Goal: Task Accomplishment & Management: Use online tool/utility

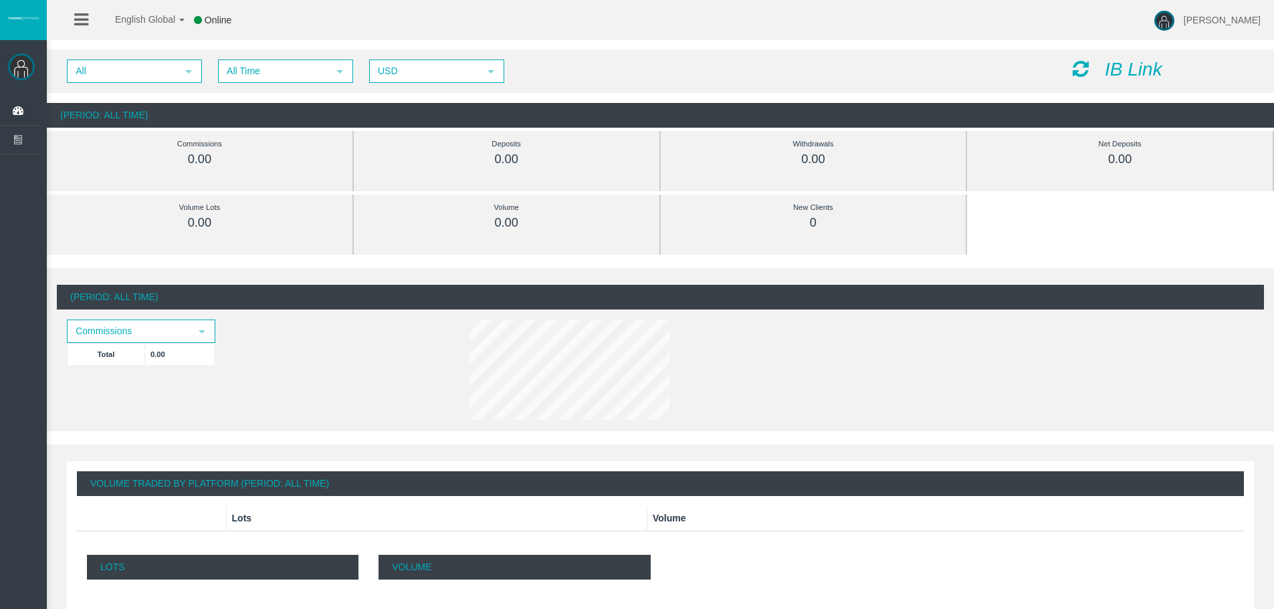
click at [16, 68] on img at bounding box center [21, 67] width 27 height 27
click at [24, 65] on img at bounding box center [21, 67] width 27 height 27
click at [121, 21] on span "English Global" at bounding box center [137, 19] width 78 height 11
click at [350, 13] on div "English Global 简体中文 English Global 日本語 한국어 Online [PERSON_NAME] Help Log Out" at bounding box center [637, 20] width 1274 height 40
click at [1140, 66] on icon "IB Link" at bounding box center [1134, 69] width 58 height 21
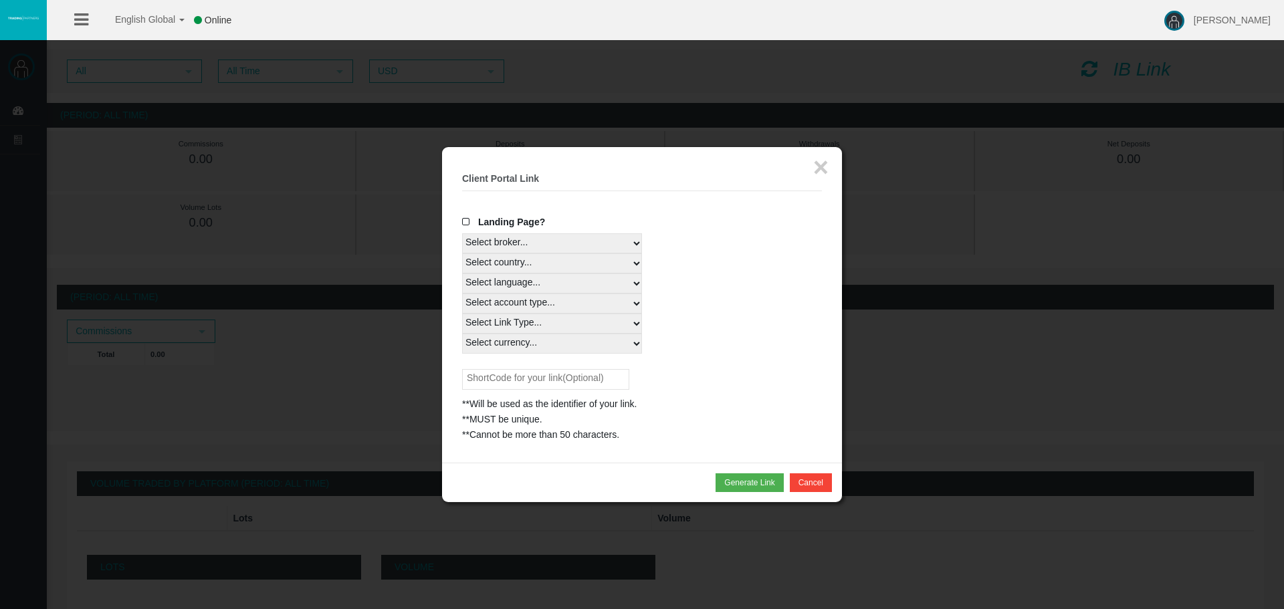
click at [637, 243] on select "Select broker... T4Trade" at bounding box center [552, 243] width 180 height 20
click at [641, 263] on select "Select country... Rest of the World" at bounding box center [552, 263] width 180 height 20
drag, startPoint x: 687, startPoint y: 269, endPoint x: 630, endPoint y: 102, distance: 176.0
click at [687, 269] on div "Select country... Rest of the World" at bounding box center [642, 263] width 360 height 20
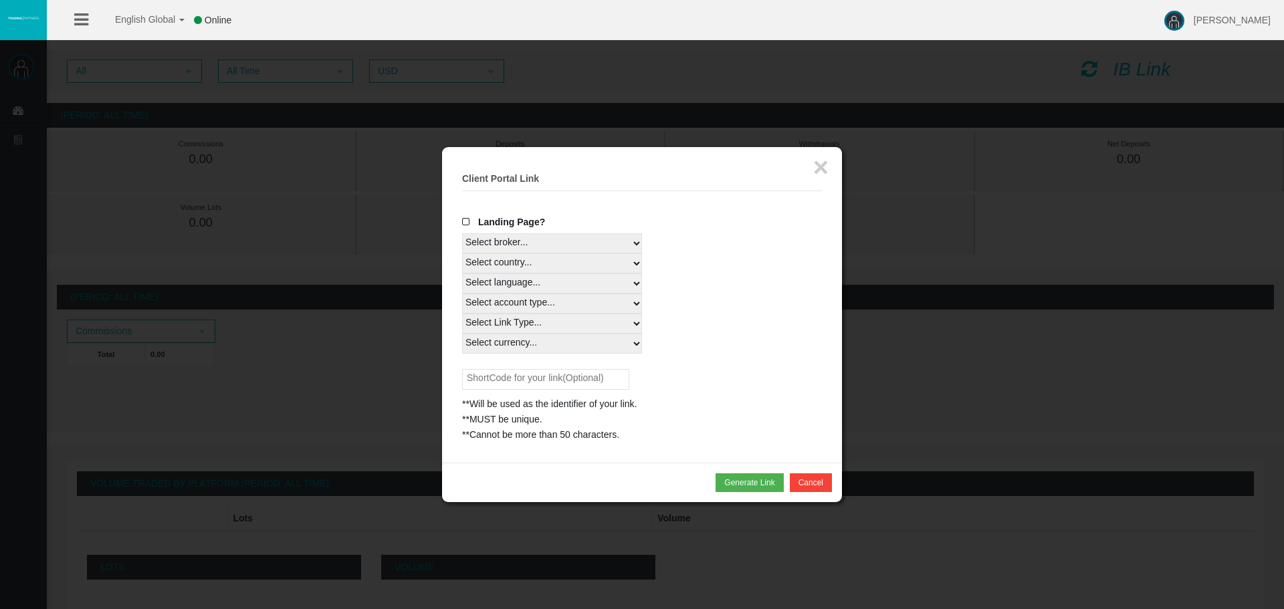
click at [631, 270] on select "Select country... Rest of the World" at bounding box center [552, 263] width 180 height 20
select select
click at [462, 253] on select "Select country... Rest of the World" at bounding box center [552, 263] width 180 height 20
click at [631, 285] on select "Select language... English Japanese Chinese Portuguese Spanish Czech German Fre…" at bounding box center [552, 284] width 180 height 20
select select
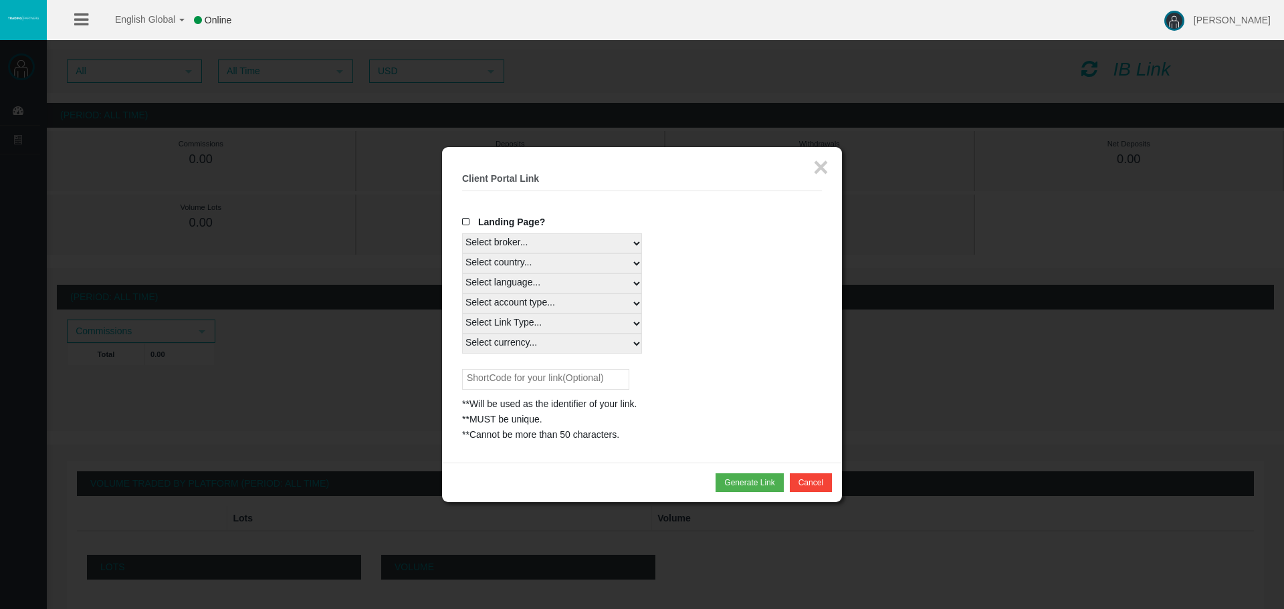
click at [462, 274] on select "Select language... English Japanese Chinese Portuguese Spanish Czech German Fre…" at bounding box center [552, 284] width 180 height 20
click at [638, 304] on select "Select account type... All Platforms Trade Copy MT4 LiveFloatingSpreadAccount M…" at bounding box center [552, 304] width 180 height 20
select select
click at [462, 294] on select "Select account type... All Platforms Trade Copy MT4 LiveFloatingSpreadAccount M…" at bounding box center [552, 304] width 180 height 20
click at [638, 322] on select "Select Link Type... Real" at bounding box center [552, 324] width 180 height 20
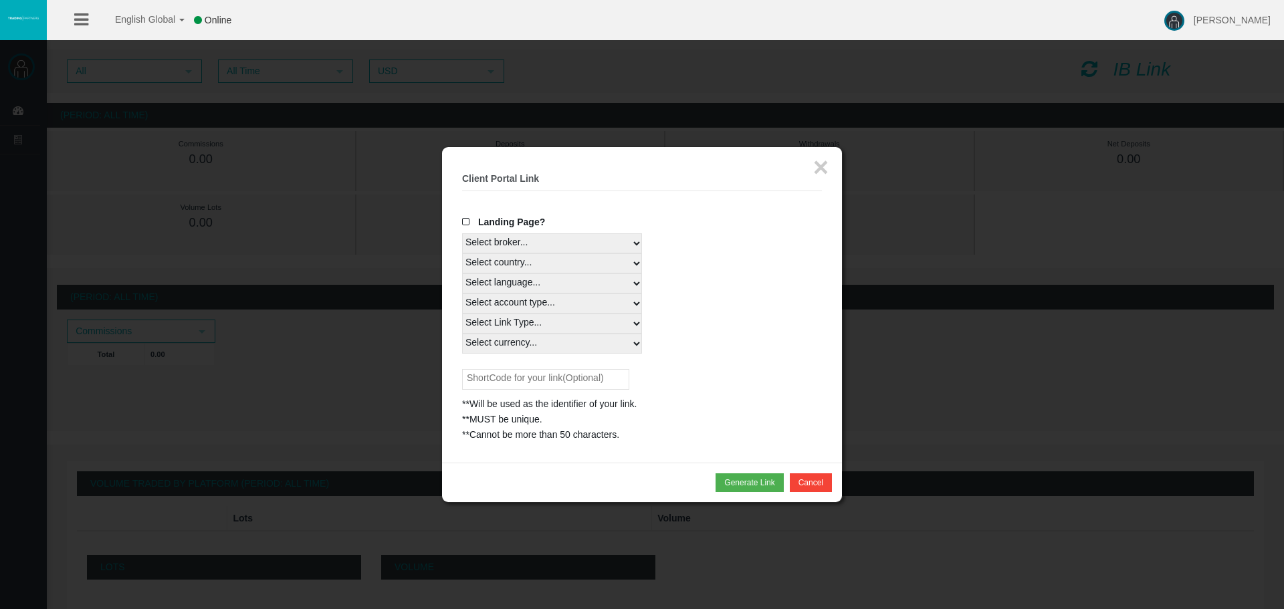
click at [636, 327] on select "Select Link Type... Real" at bounding box center [552, 324] width 180 height 20
select select "Real"
click at [462, 314] on select "Select Link Type... Real" at bounding box center [552, 324] width 180 height 20
click at [636, 341] on select "Select currency... All Currencies" at bounding box center [552, 344] width 180 height 20
click at [635, 344] on select "Select currency... All Currencies" at bounding box center [552, 344] width 180 height 20
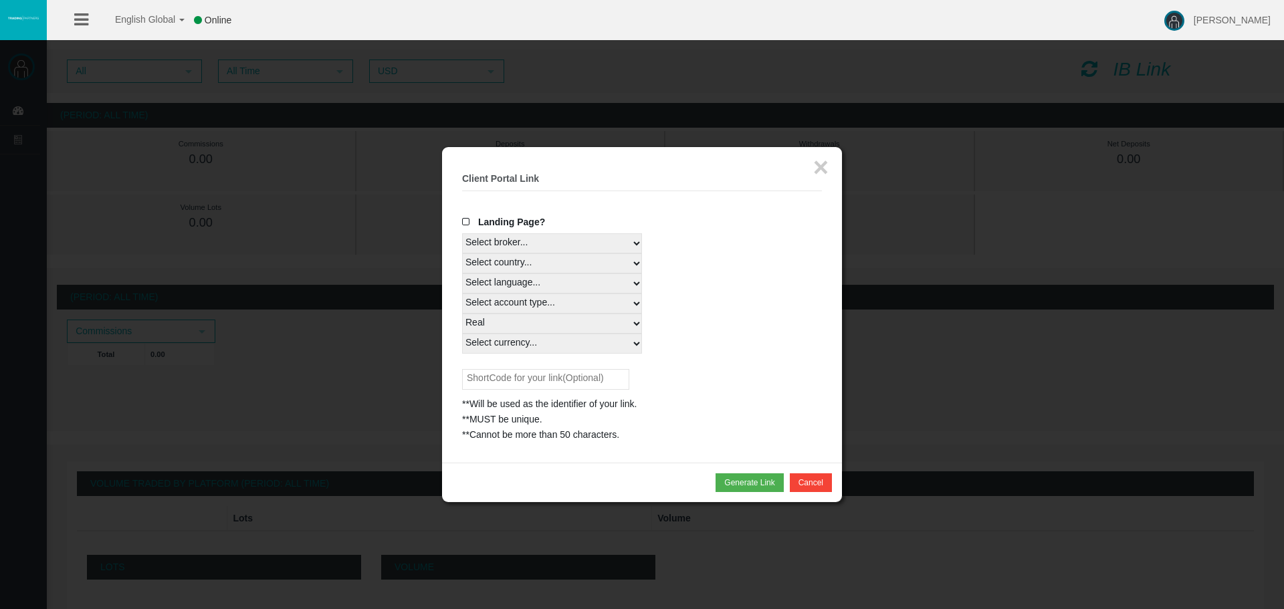
select select "All Currencies"
click at [462, 334] on select "Select currency... All Currencies" at bounding box center [552, 344] width 180 height 20
click at [661, 397] on div "**Will be used as the identifier of your link." at bounding box center [642, 404] width 360 height 15
click at [466, 224] on span at bounding box center [468, 221] width 13 height 9
click at [0, 0] on input "Landing Page?" at bounding box center [0, 0] width 0 height 0
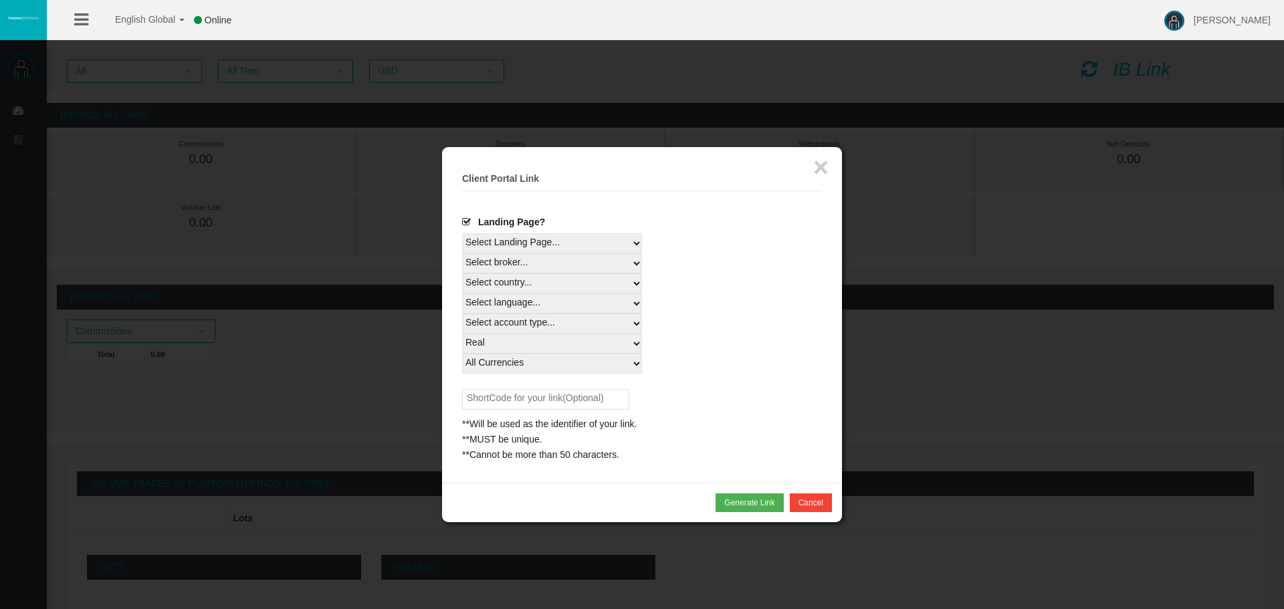
click at [466, 224] on span at bounding box center [468, 221] width 13 height 9
click at [0, 0] on input "Landing Page?" at bounding box center [0, 0] width 0 height 0
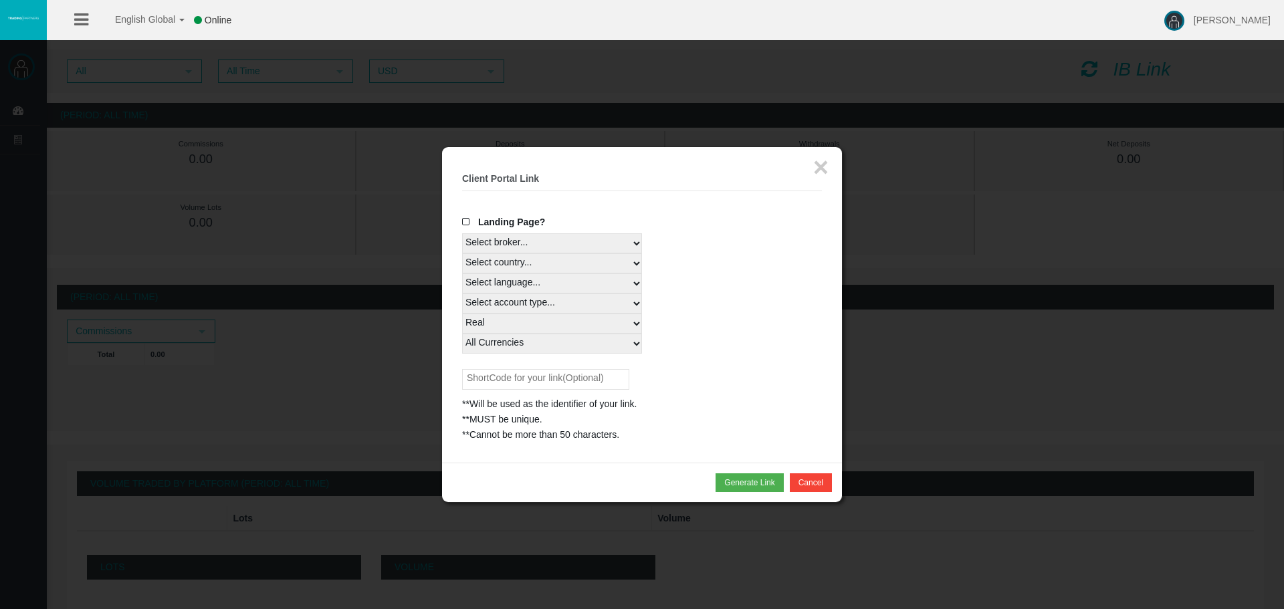
click at [466, 223] on span at bounding box center [468, 221] width 13 height 9
click at [0, 0] on input "Landing Page?" at bounding box center [0, 0] width 0 height 0
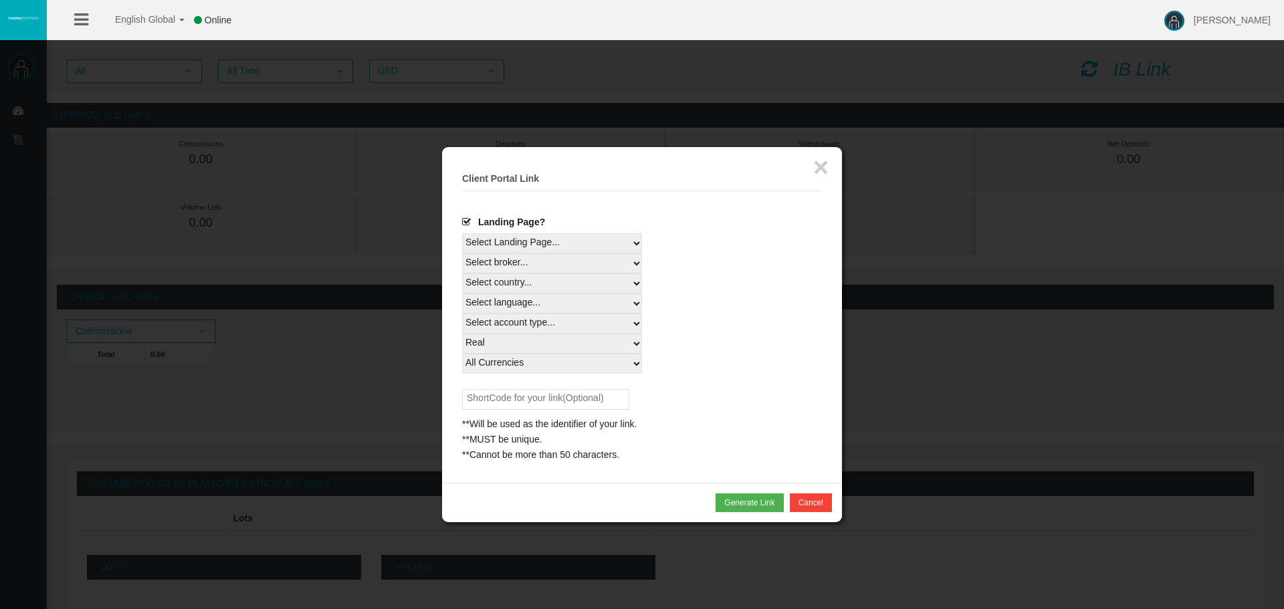
click at [466, 223] on span at bounding box center [468, 221] width 13 height 9
click at [0, 0] on input "Landing Page?" at bounding box center [0, 0] width 0 height 0
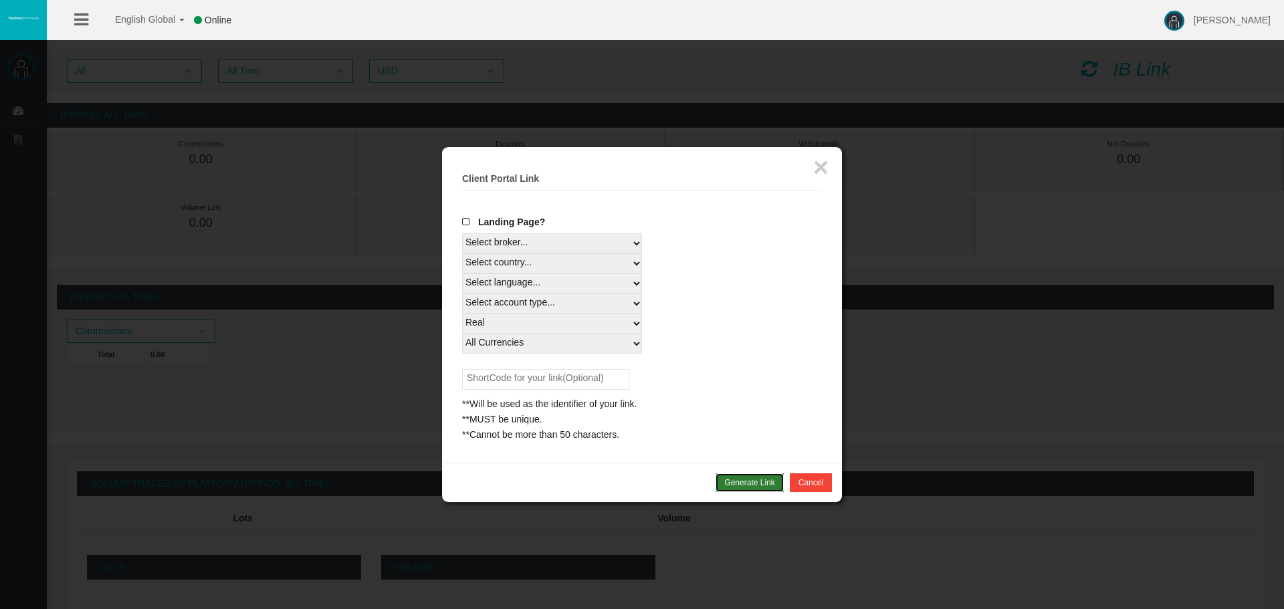
click at [736, 479] on button "Generate Link" at bounding box center [750, 483] width 68 height 19
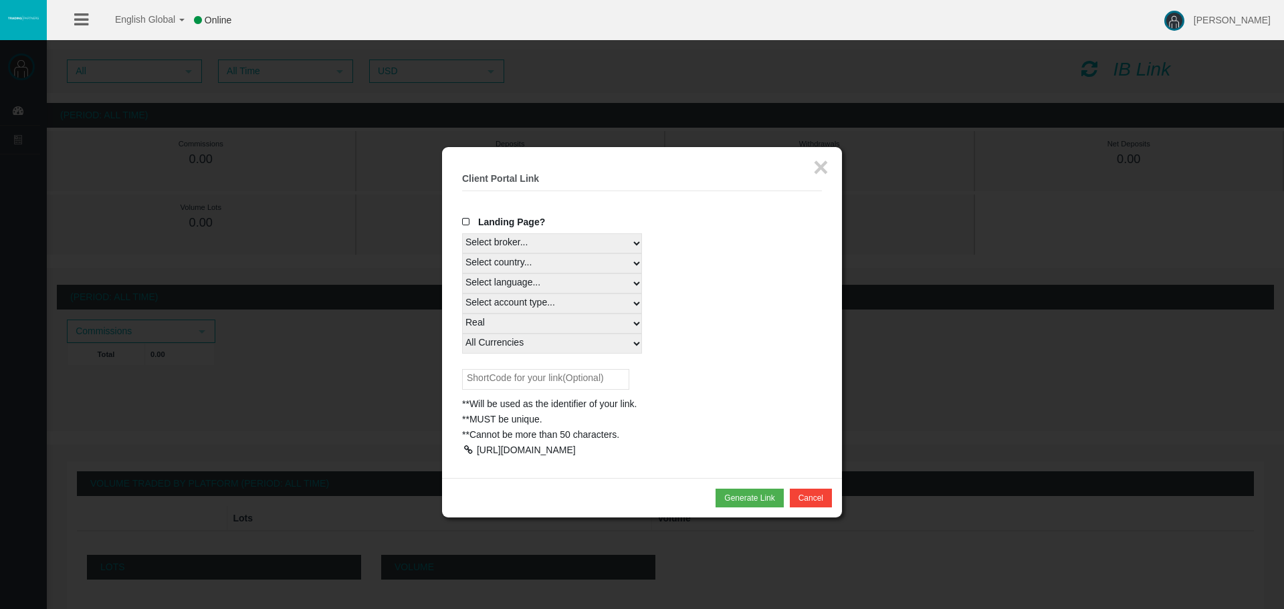
click at [517, 451] on div "[URL][DOMAIN_NAME]" at bounding box center [526, 450] width 99 height 11
drag, startPoint x: 566, startPoint y: 484, endPoint x: 458, endPoint y: 454, distance: 111.8
click at [458, 454] on div "× Client Portal Link Create client link Create partner link Your links Master I…" at bounding box center [642, 312] width 400 height 331
click at [466, 452] on div at bounding box center [468, 449] width 12 height 9
copy div "[URL][DOMAIN_NAME]"
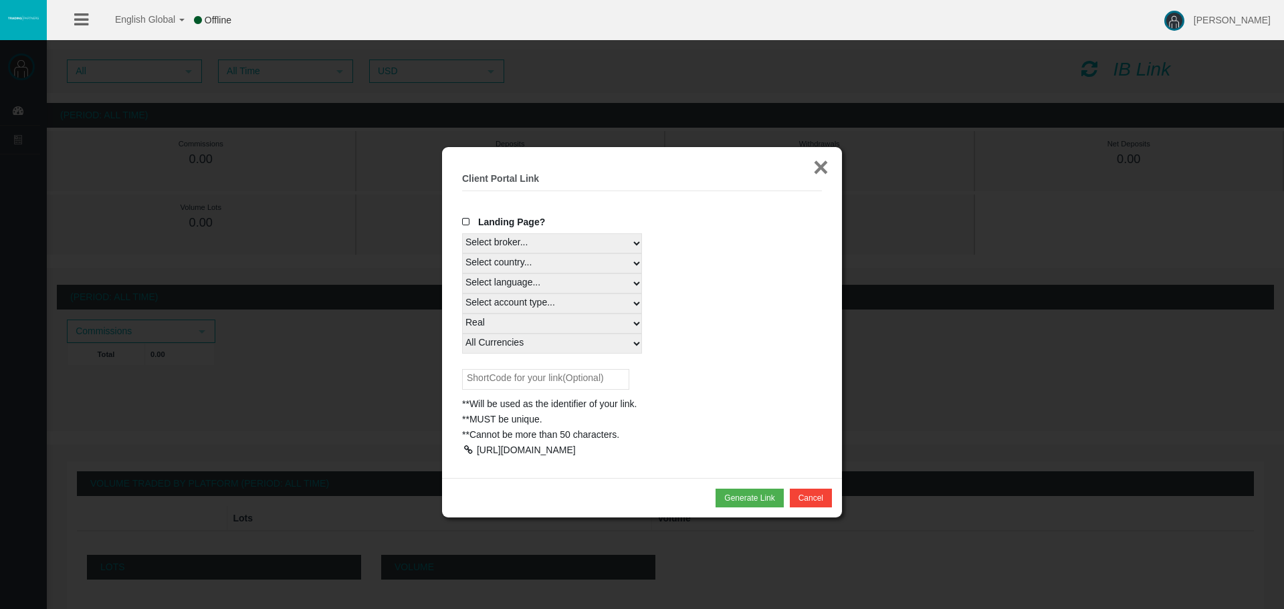
click at [814, 163] on button "×" at bounding box center [820, 167] width 15 height 27
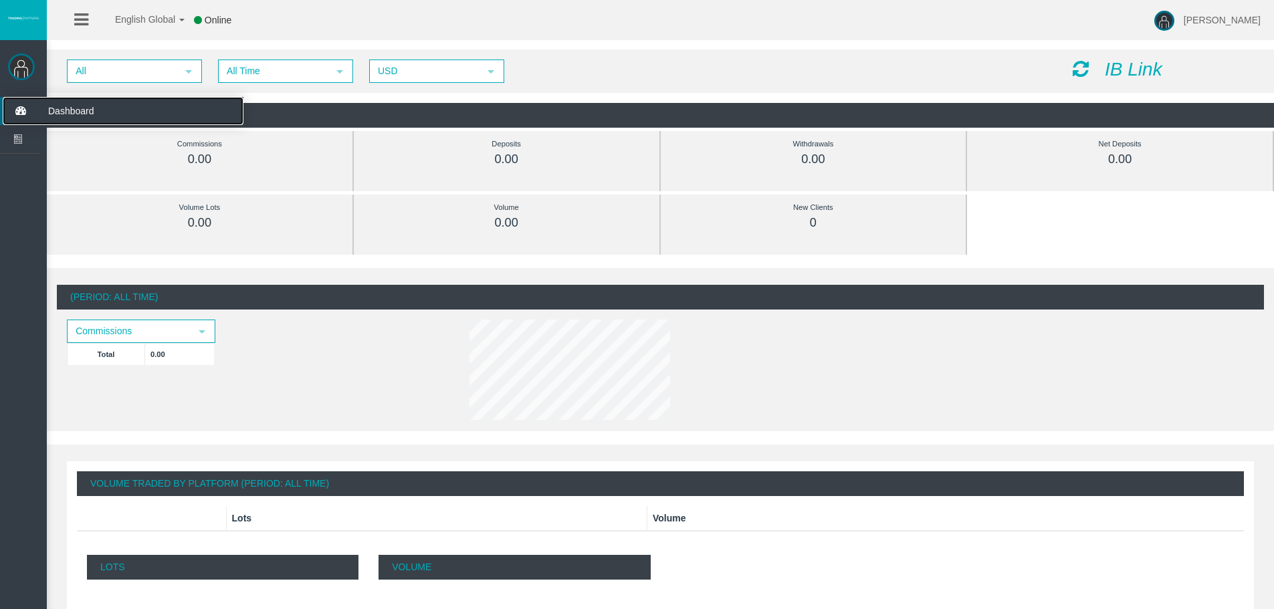
click at [22, 110] on icon at bounding box center [20, 111] width 35 height 28
click at [21, 68] on img at bounding box center [21, 67] width 27 height 27
click at [1135, 59] on icon "IB Link" at bounding box center [1134, 69] width 58 height 21
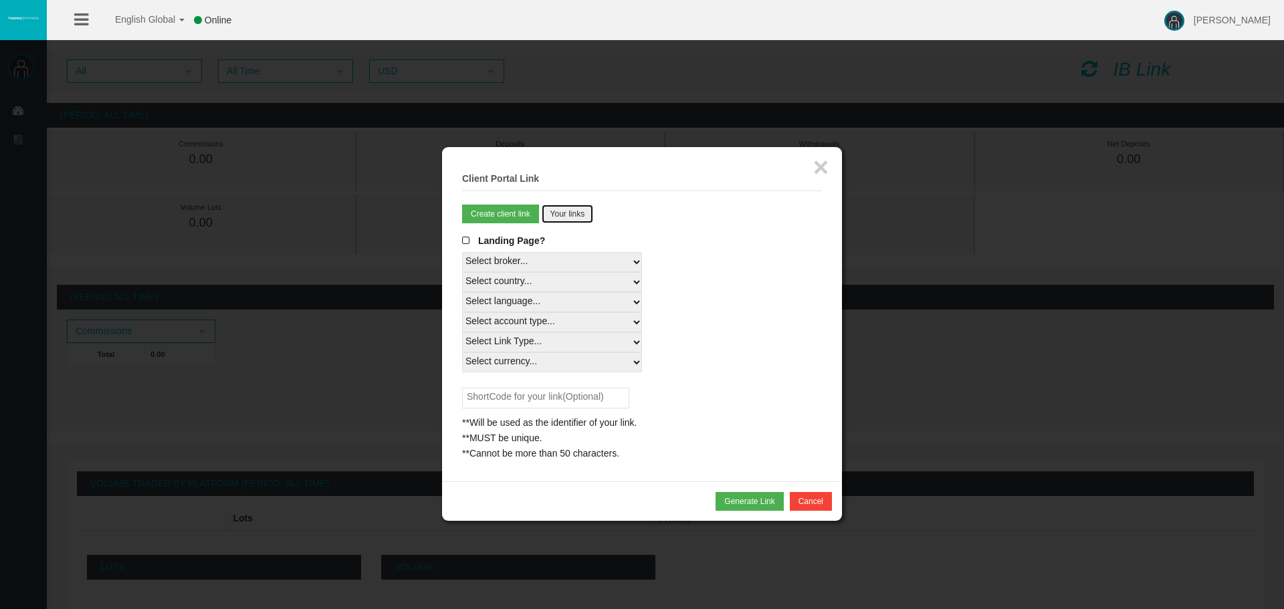
click at [573, 209] on button "Your links" at bounding box center [568, 214] width 52 height 19
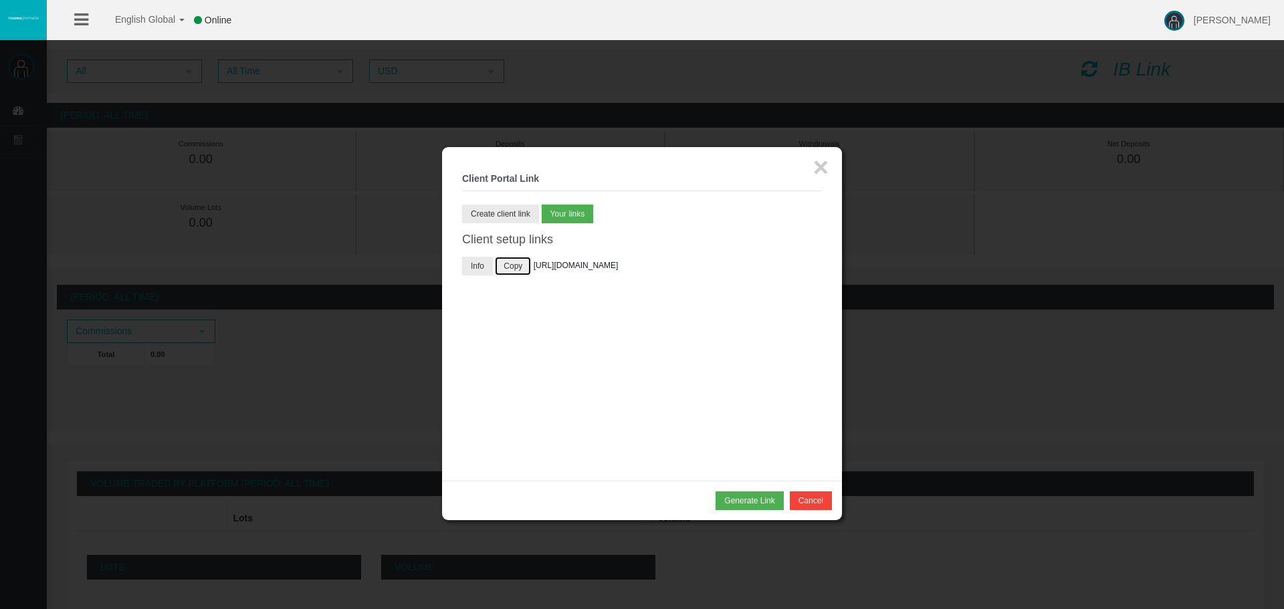
click at [503, 270] on button "Copy" at bounding box center [513, 266] width 36 height 19
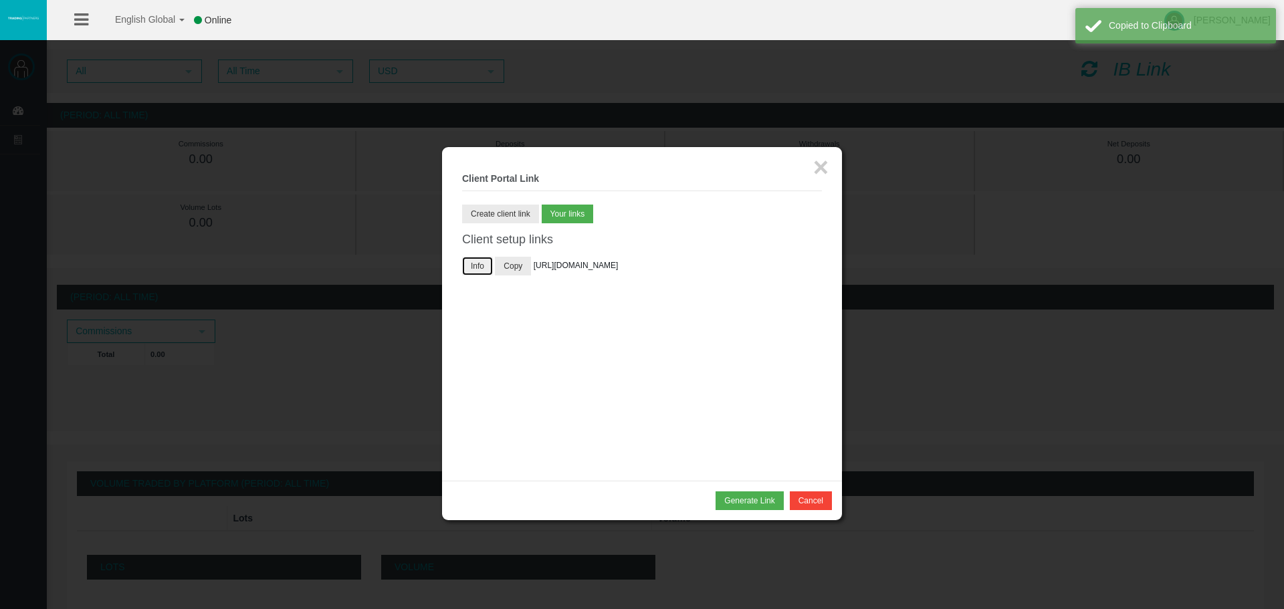
click at [482, 266] on button "Info" at bounding box center [477, 266] width 31 height 19
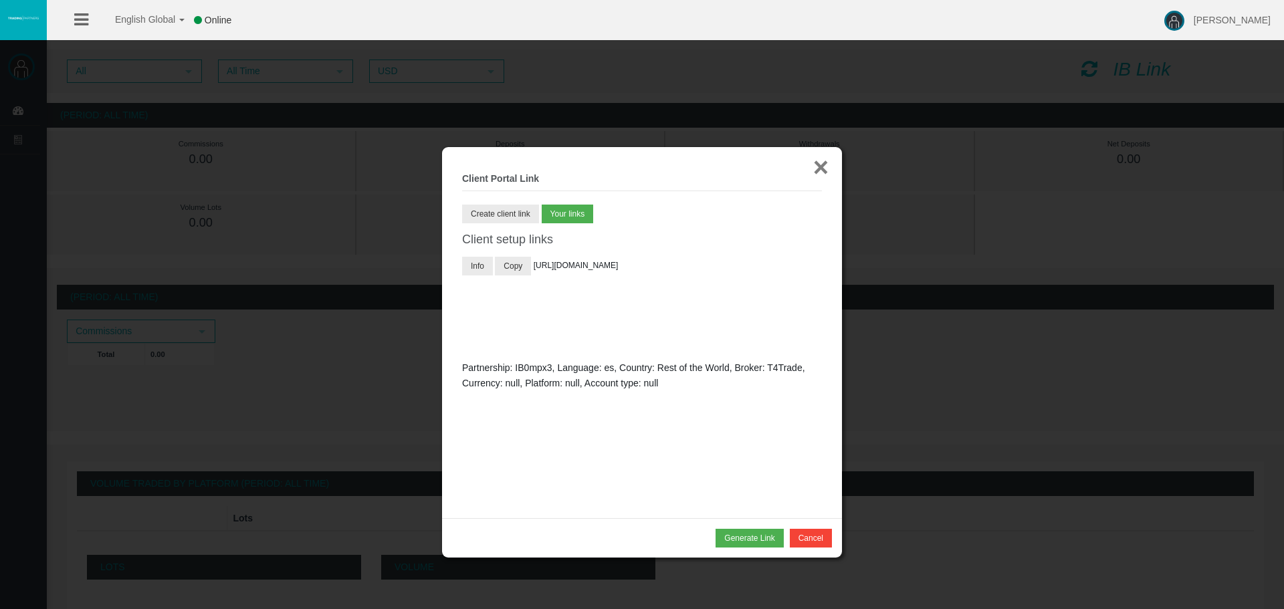
click at [819, 166] on button "×" at bounding box center [820, 167] width 15 height 27
